Goal: Task Accomplishment & Management: Complete application form

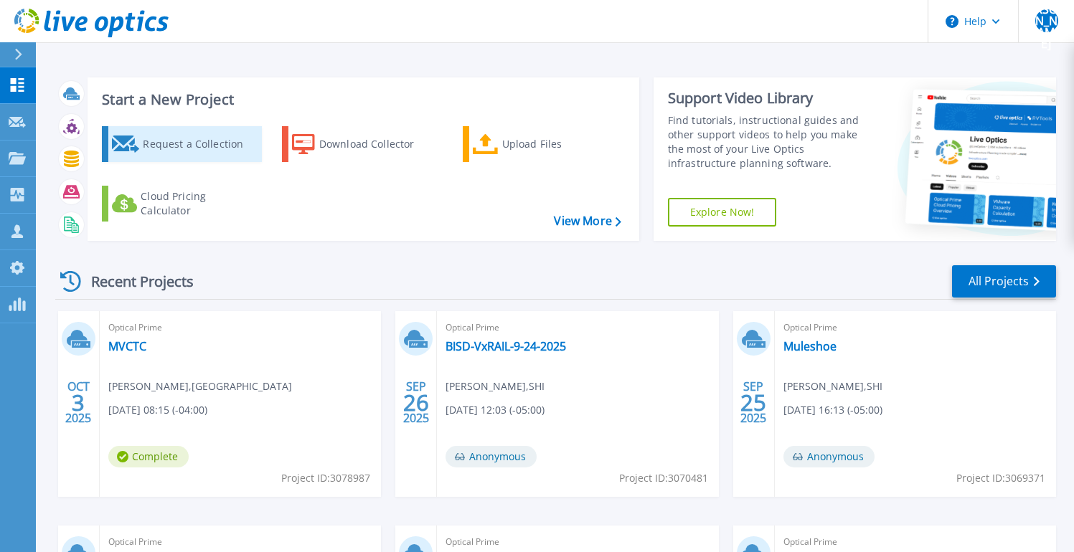
click at [212, 136] on div "Request a Collection" at bounding box center [200, 144] width 115 height 29
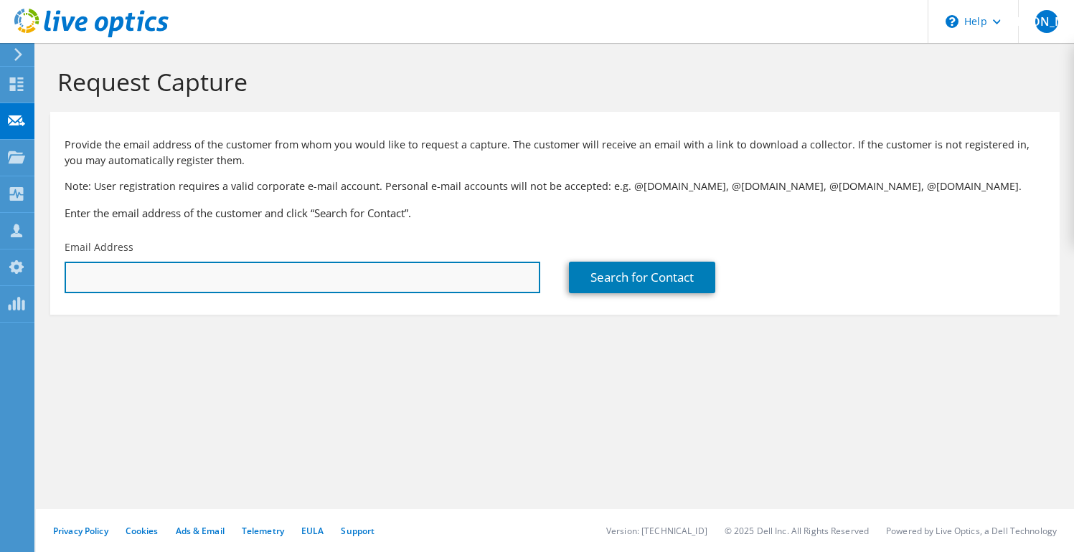
click at [277, 269] on input "text" at bounding box center [302, 278] width 475 height 32
type input "kamel.lebtahi@permapipe.com"
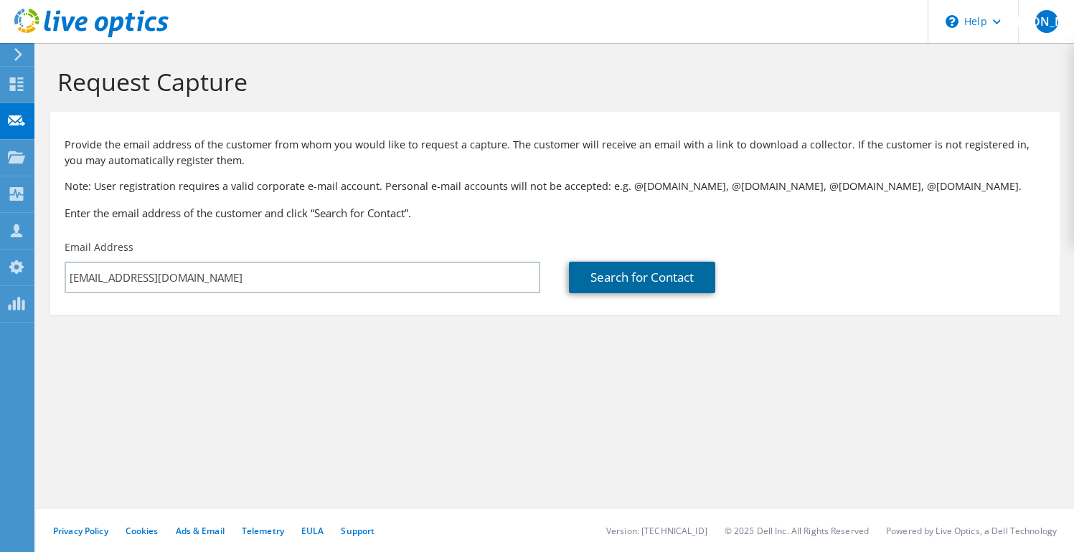
click at [671, 277] on link "Search for Contact" at bounding box center [642, 278] width 146 height 32
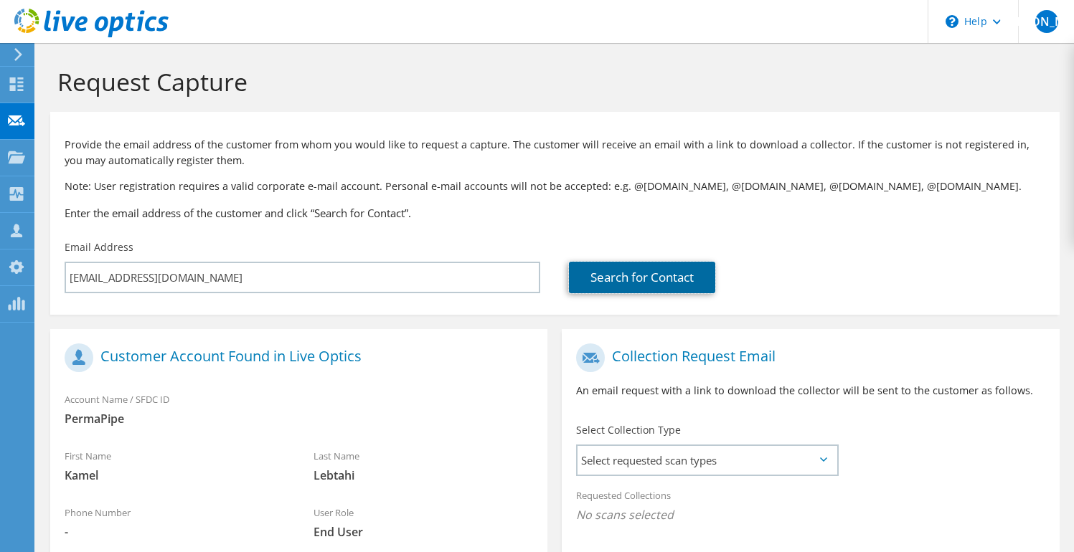
scroll to position [124, 0]
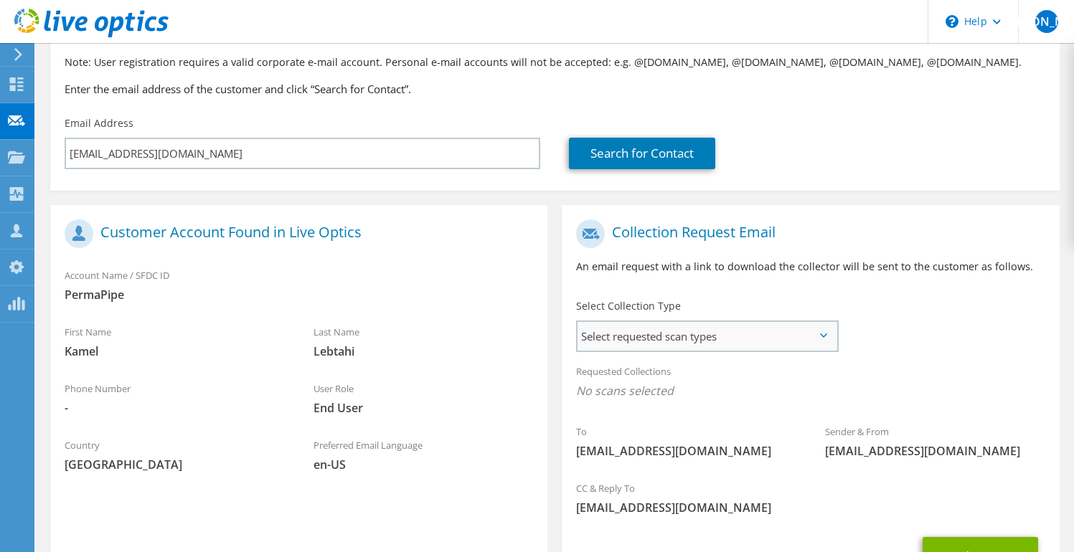
click at [702, 334] on span "Select requested scan types" at bounding box center [706, 336] width 259 height 29
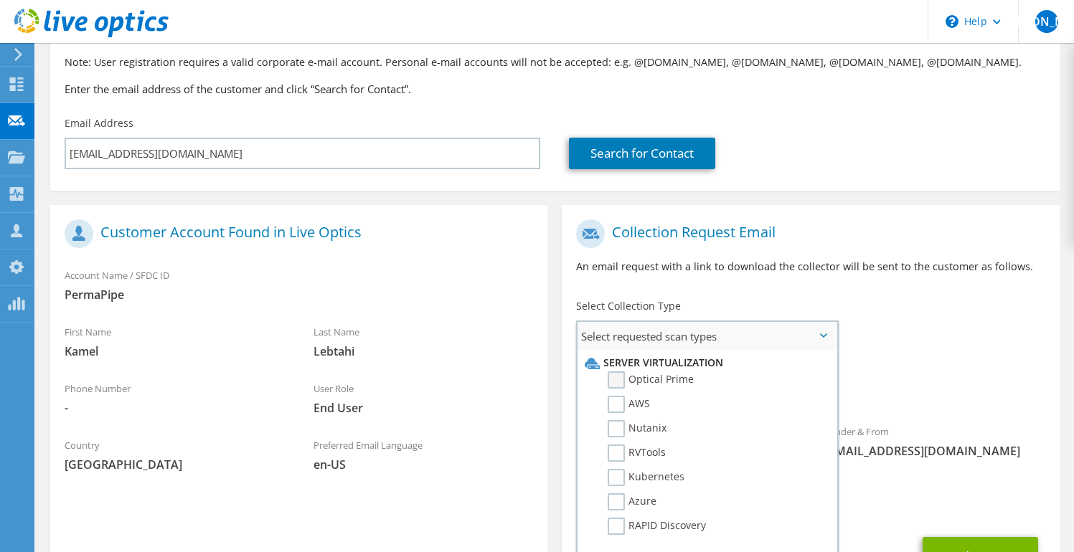
click at [638, 379] on label "Optical Prime" at bounding box center [650, 379] width 86 height 17
click at [0, 0] on input "Optical Prime" at bounding box center [0, 0] width 0 height 0
click at [915, 376] on div "Requested Collections No scans selected Optical Prime" at bounding box center [810, 384] width 497 height 57
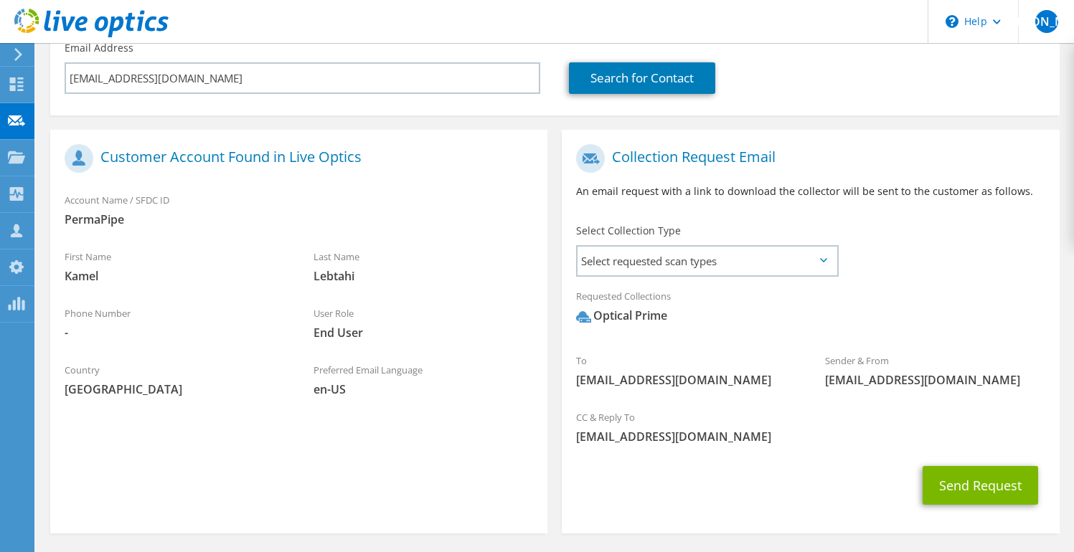
scroll to position [253, 0]
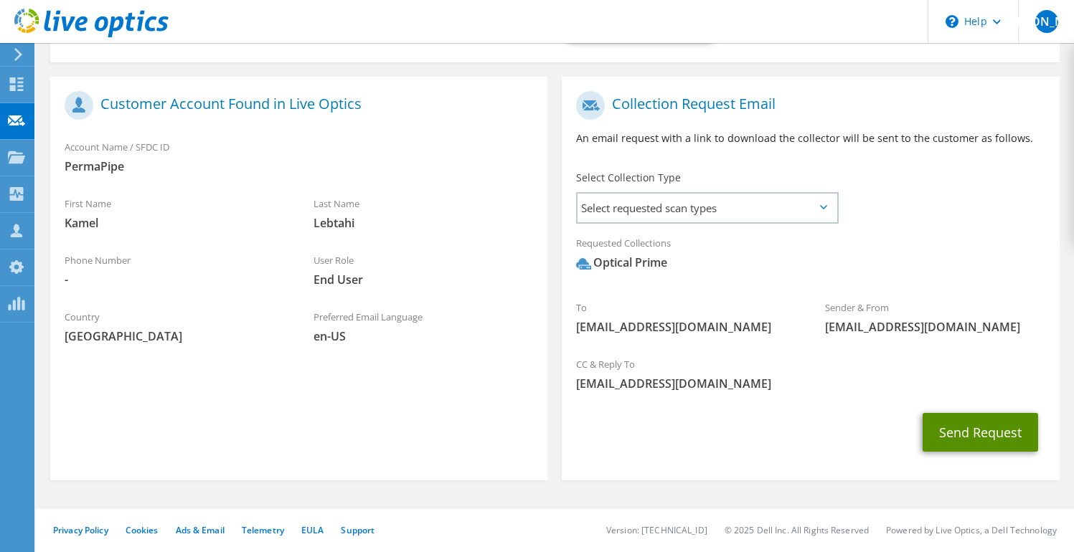
click at [980, 435] on button "Send Request" at bounding box center [979, 432] width 115 height 39
